Goal: Navigation & Orientation: Find specific page/section

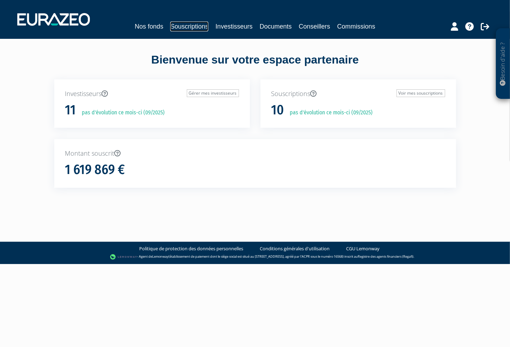
click at [196, 25] on link "Souscriptions" at bounding box center [189, 27] width 38 height 10
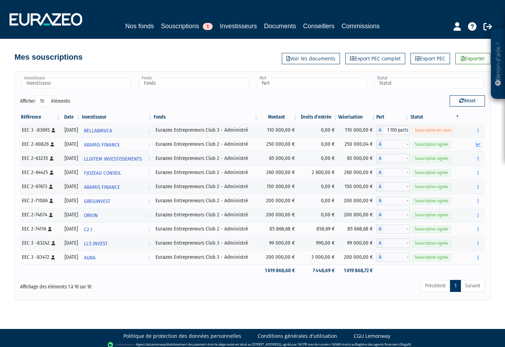
click at [194, 55] on div "Mes souscriptions Exporter Export PEC Export PEC complet Voir les documents" at bounding box center [252, 54] width 476 height 16
click at [182, 25] on link "Souscriptions 1" at bounding box center [187, 26] width 52 height 11
